Goal: Task Accomplishment & Management: Use online tool/utility

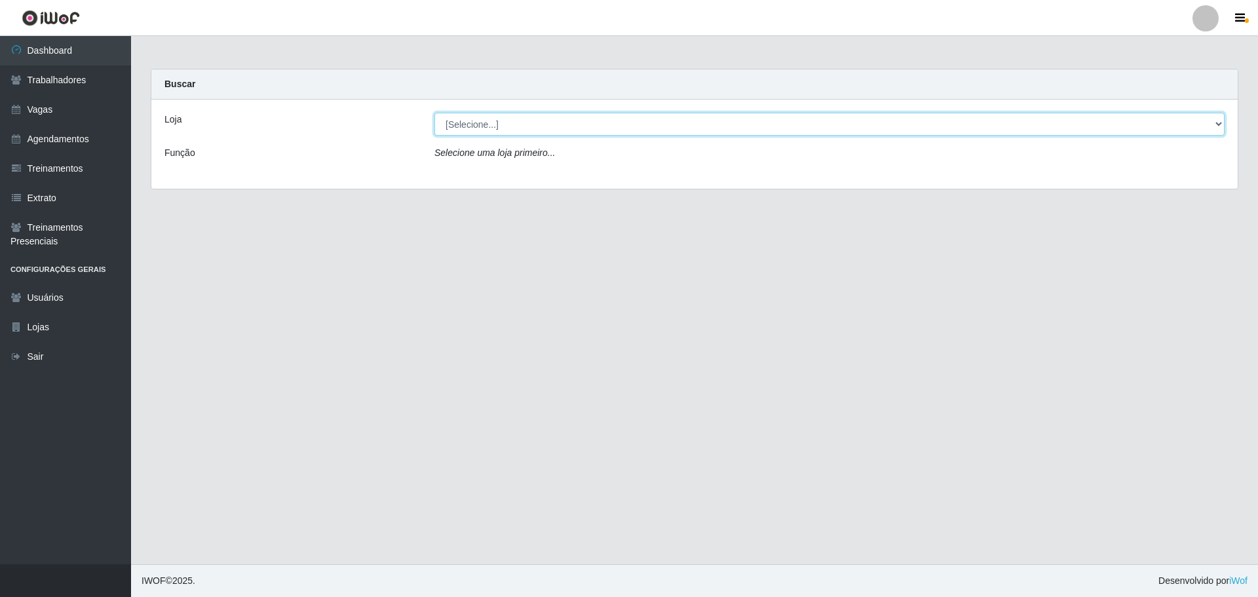
click at [636, 122] on select "[Selecione...] O ROSÁRIO ALIMENTOS" at bounding box center [829, 124] width 790 height 23
select select "349"
click at [434, 113] on select "[Selecione...] O ROSÁRIO ALIMENTOS" at bounding box center [829, 124] width 790 height 23
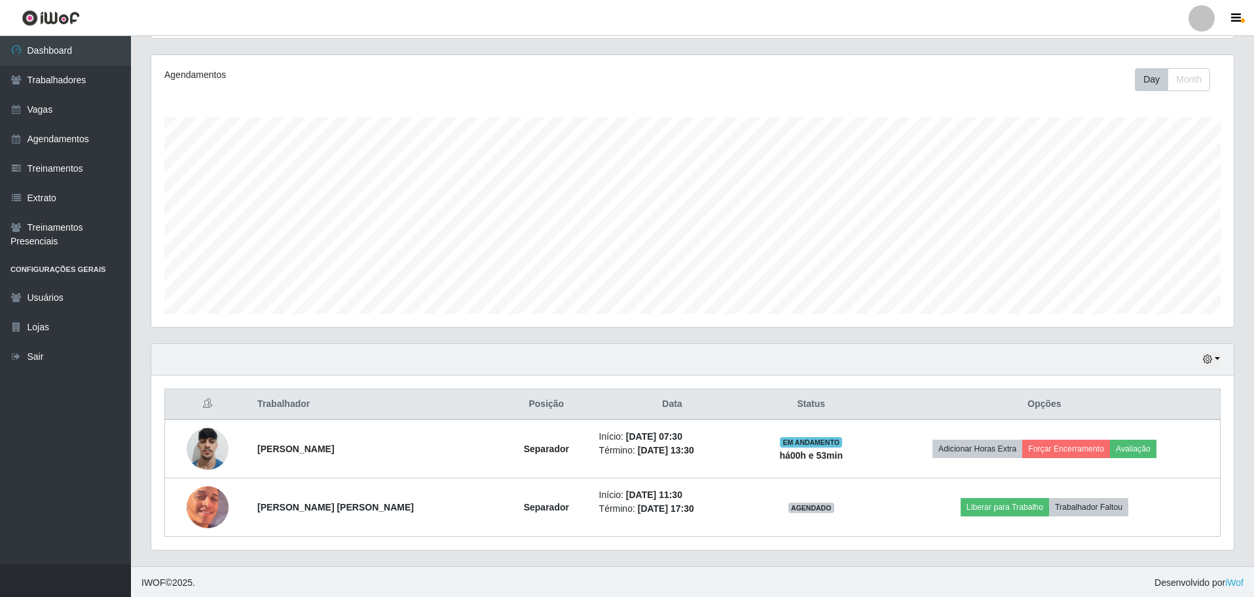
scroll to position [157, 0]
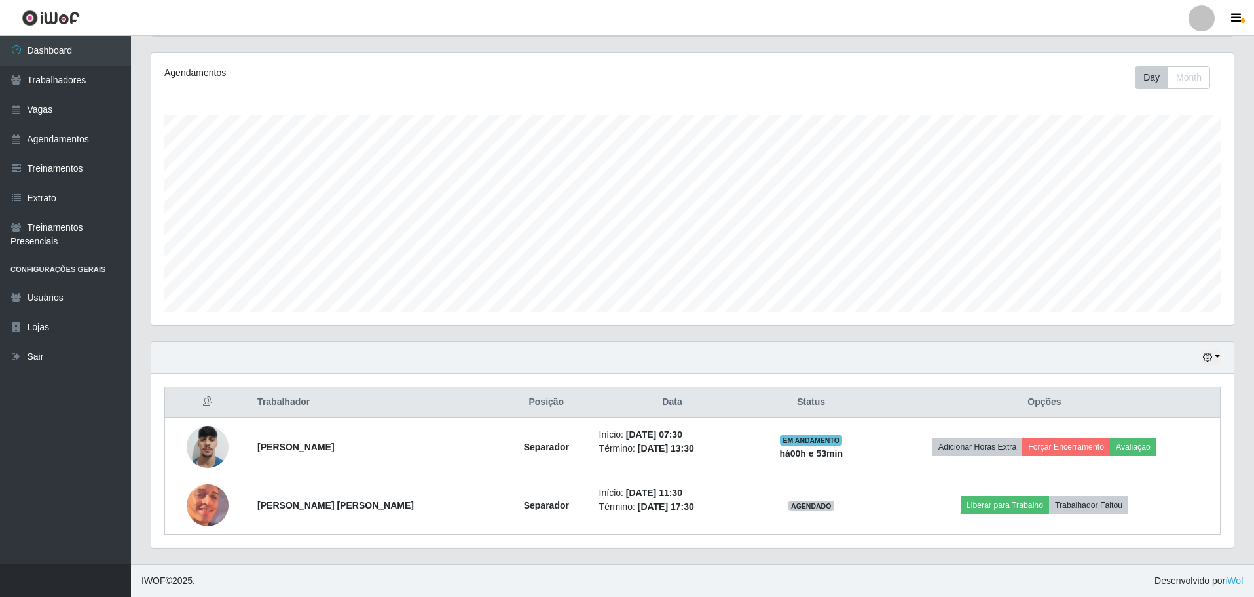
click at [1217, 366] on div "Hoje 1 dia 3 dias 1 Semana Não encerrados" at bounding box center [692, 357] width 1083 height 31
click at [1216, 356] on button "button" at bounding box center [1212, 357] width 18 height 15
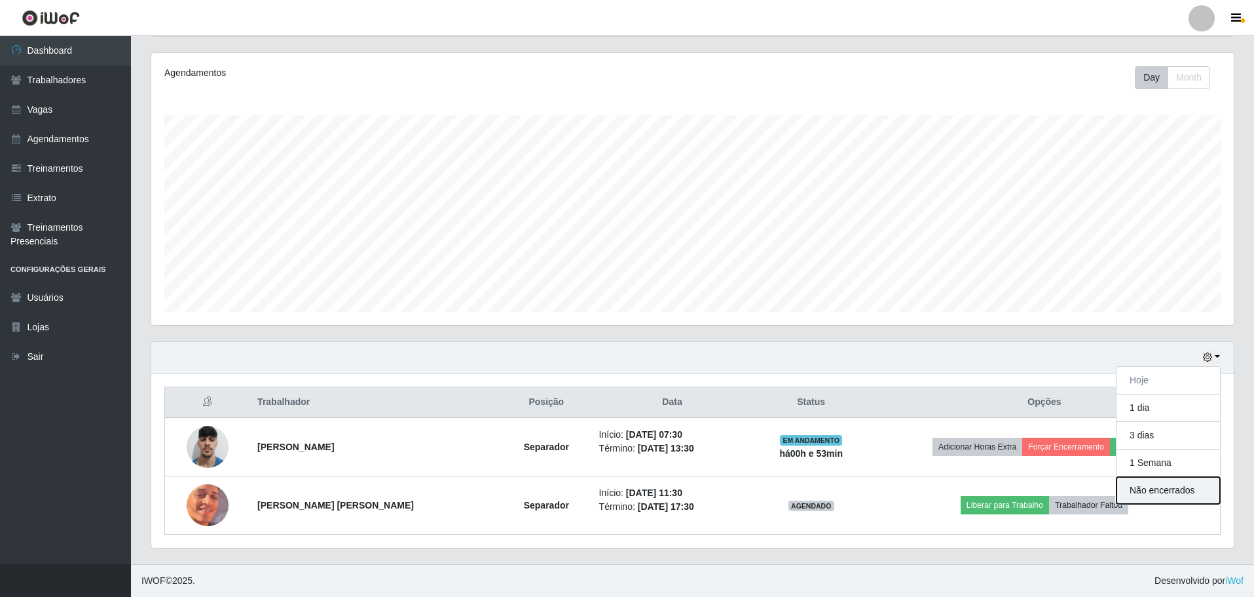
click at [1215, 495] on button "Não encerrados" at bounding box center [1168, 490] width 103 height 27
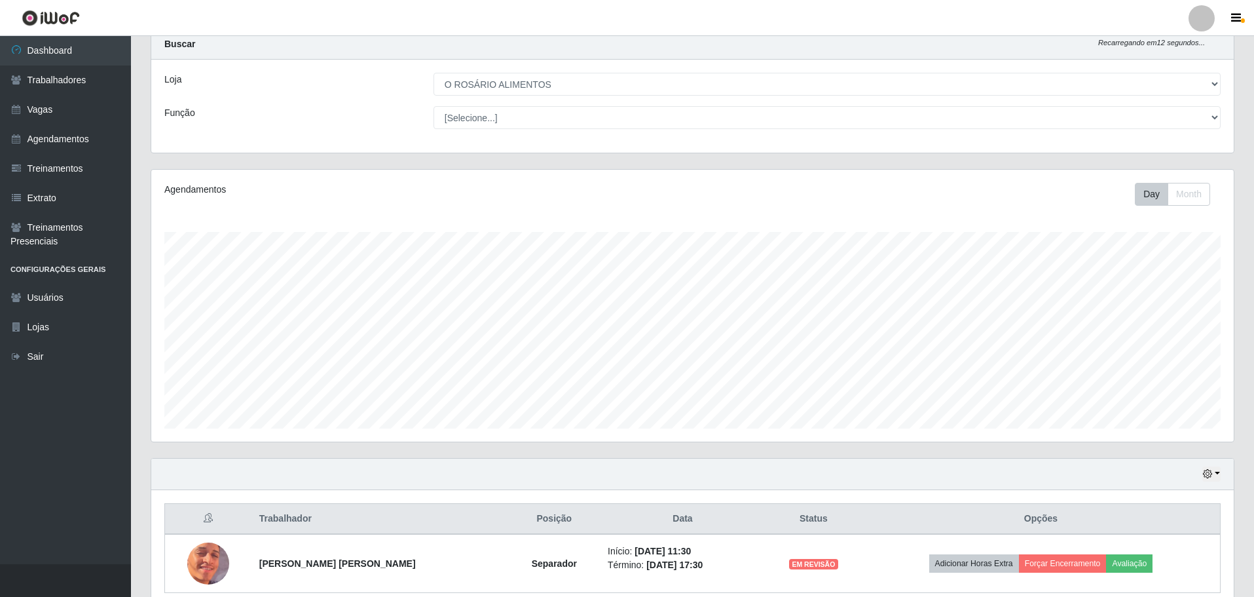
scroll to position [98, 0]
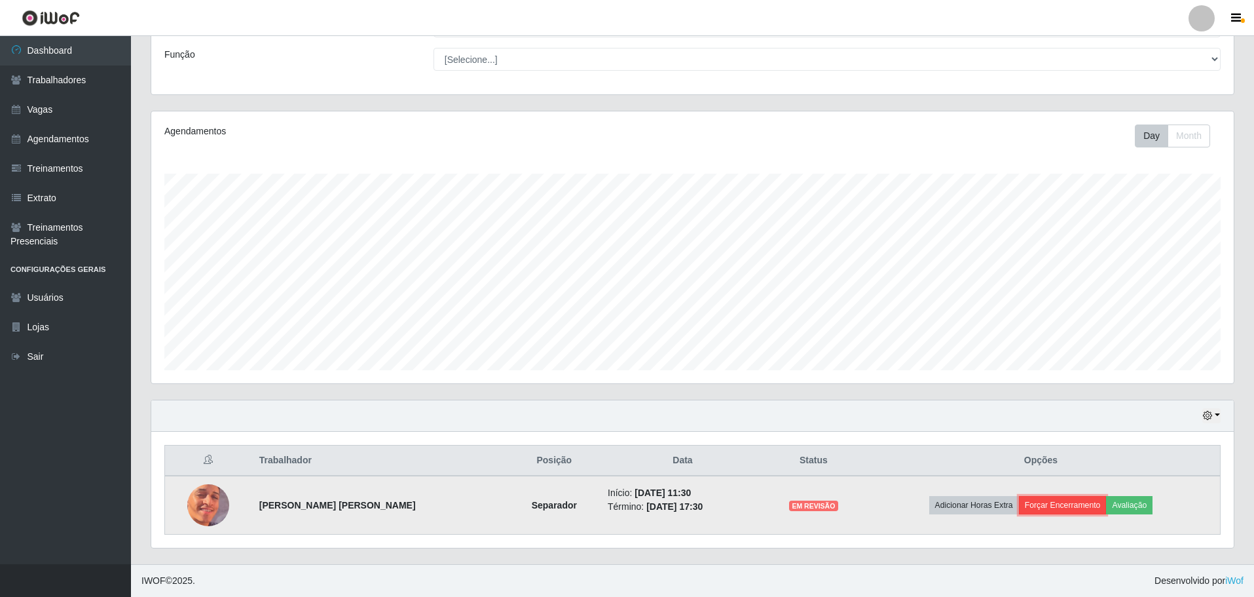
click at [1073, 503] on button "Forçar Encerramento" at bounding box center [1063, 505] width 88 height 18
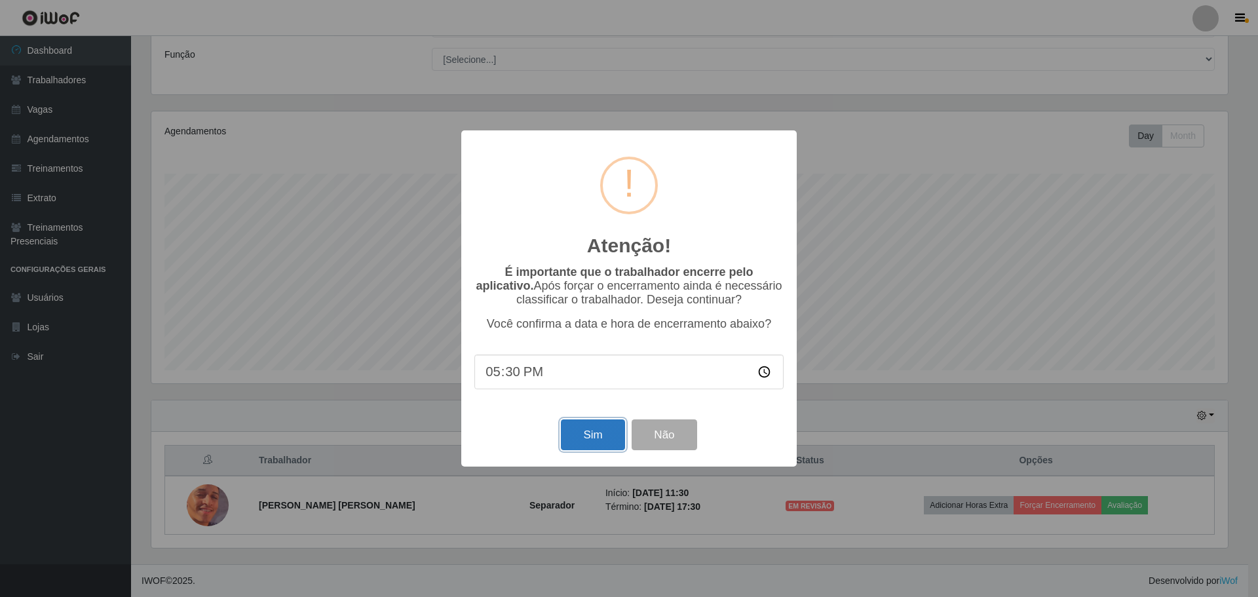
click at [620, 450] on button "Sim" at bounding box center [593, 434] width 64 height 31
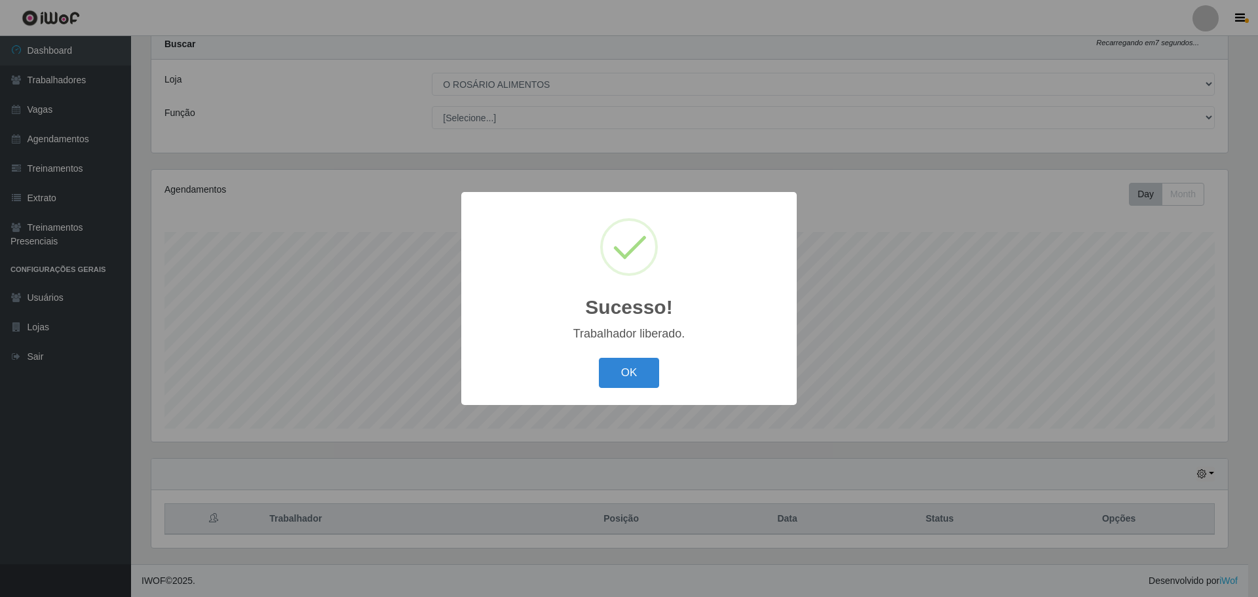
click at [631, 389] on div "OK Cancel" at bounding box center [628, 372] width 309 height 37
click at [631, 375] on button "OK" at bounding box center [629, 373] width 61 height 31
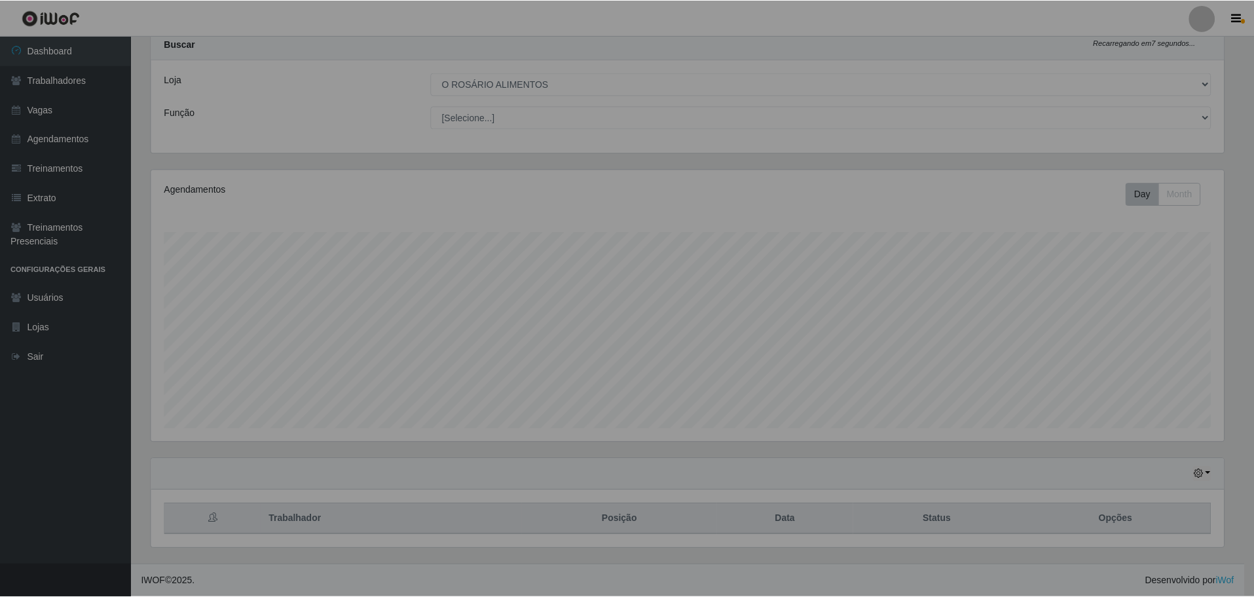
scroll to position [272, 1083]
